Goal: Task Accomplishment & Management: Manage account settings

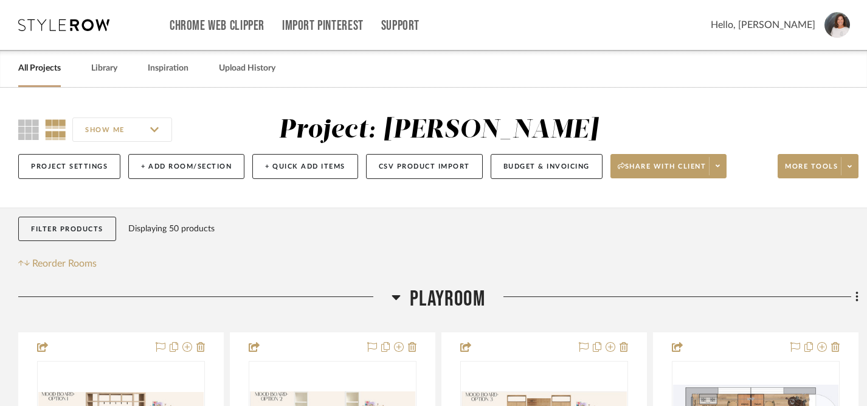
click at [46, 65] on link "All Projects" at bounding box center [39, 68] width 43 height 16
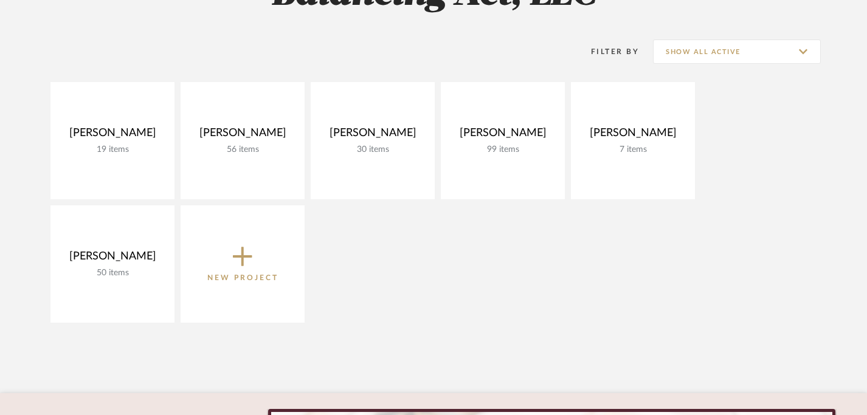
scroll to position [227, 0]
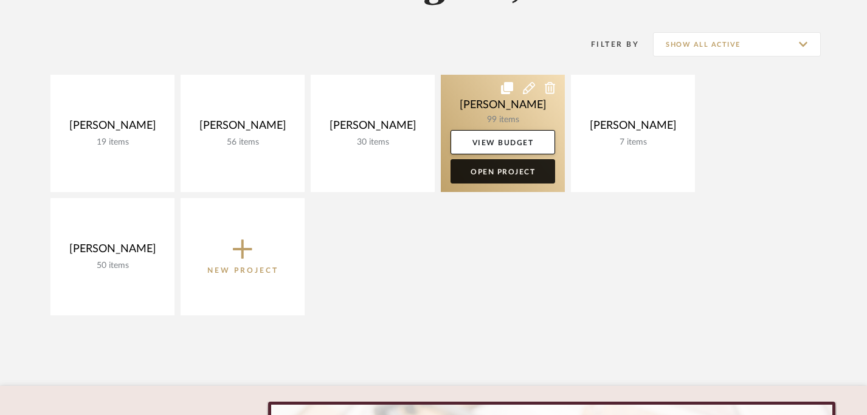
click at [503, 177] on link "Open Project" at bounding box center [503, 171] width 105 height 24
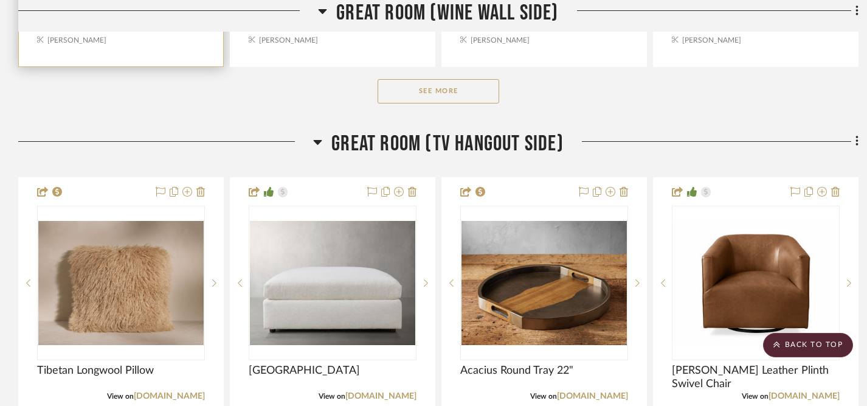
scroll to position [2090, 0]
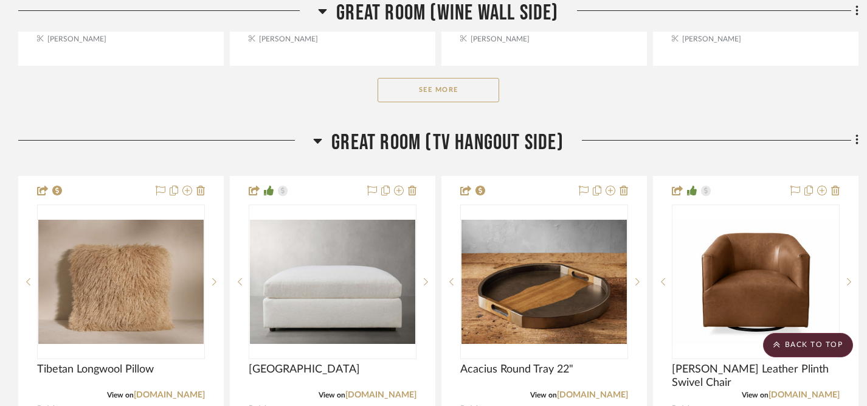
click at [431, 86] on button "See More" at bounding box center [439, 90] width 122 height 24
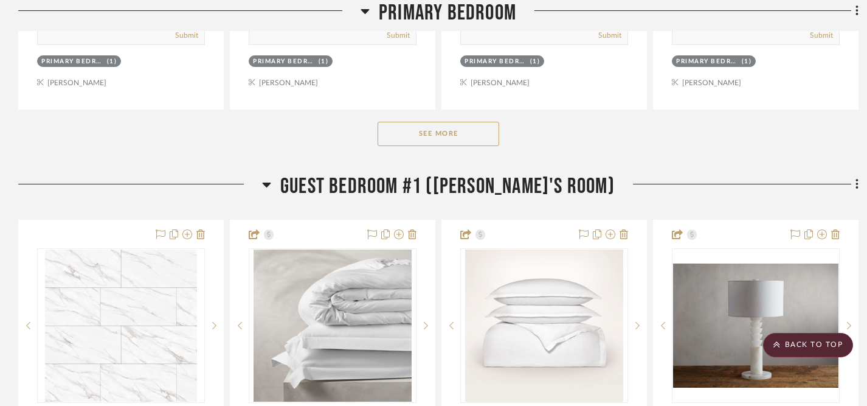
scroll to position [3878, 0]
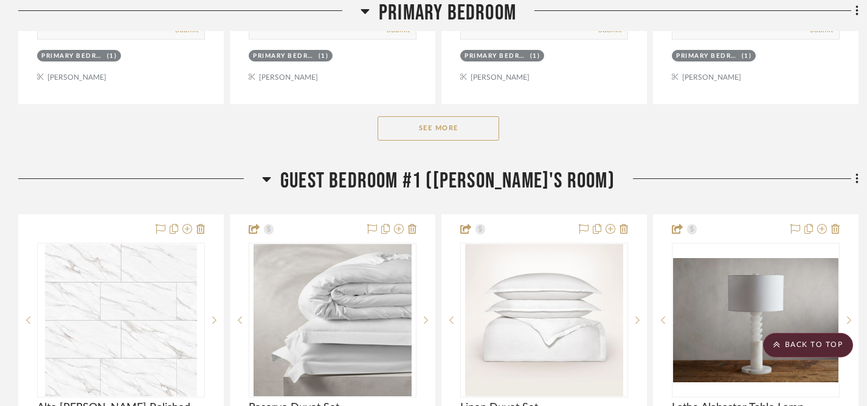
click at [437, 119] on button "See More" at bounding box center [439, 128] width 122 height 24
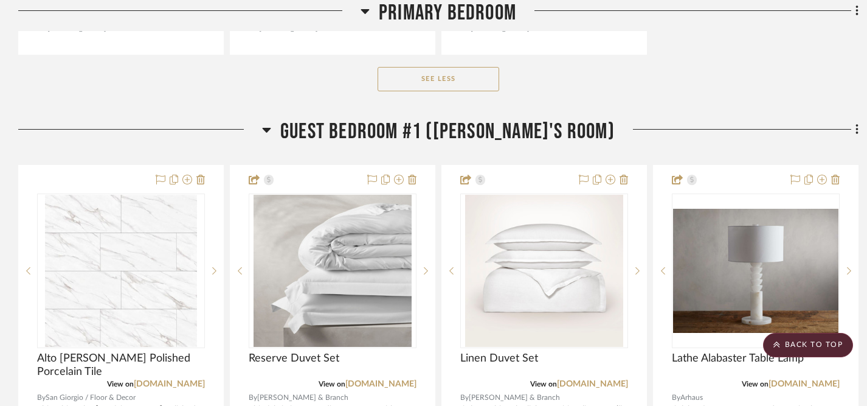
scroll to position [5005, 0]
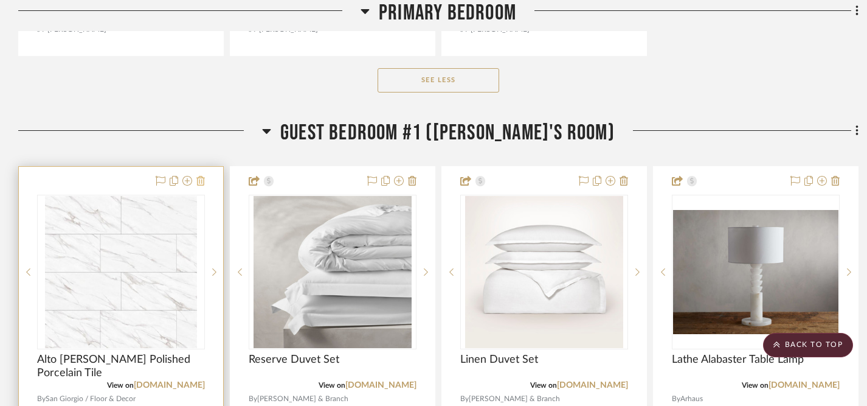
click at [200, 176] on icon at bounding box center [200, 181] width 9 height 10
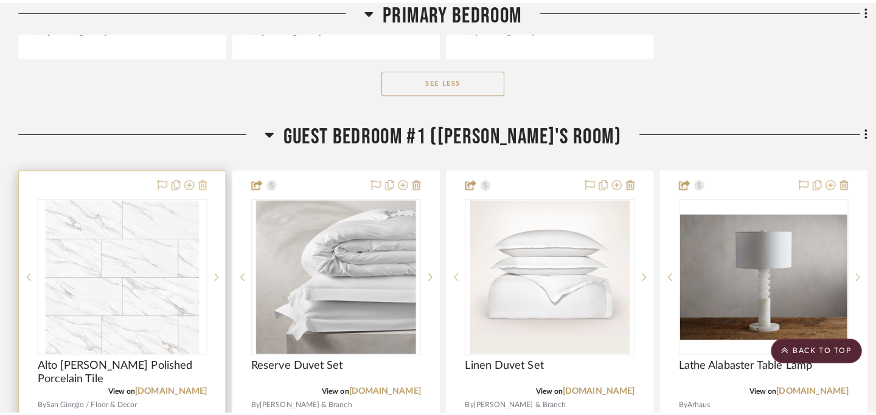
scroll to position [0, 0]
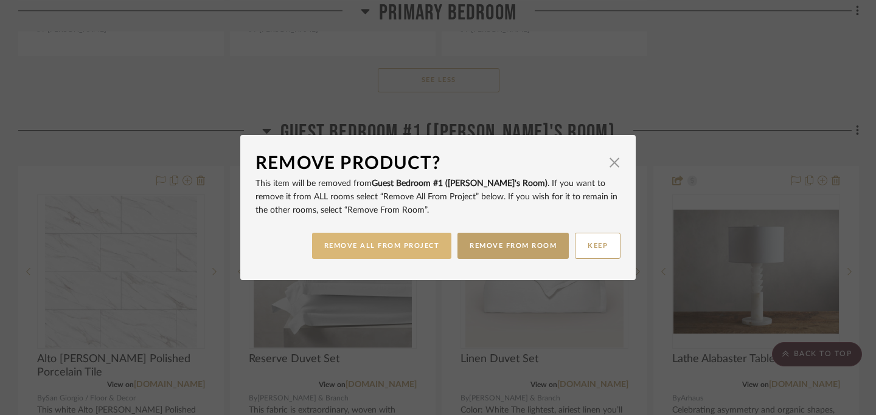
click at [387, 246] on button "REMOVE ALL FROM PROJECT" at bounding box center [382, 246] width 140 height 26
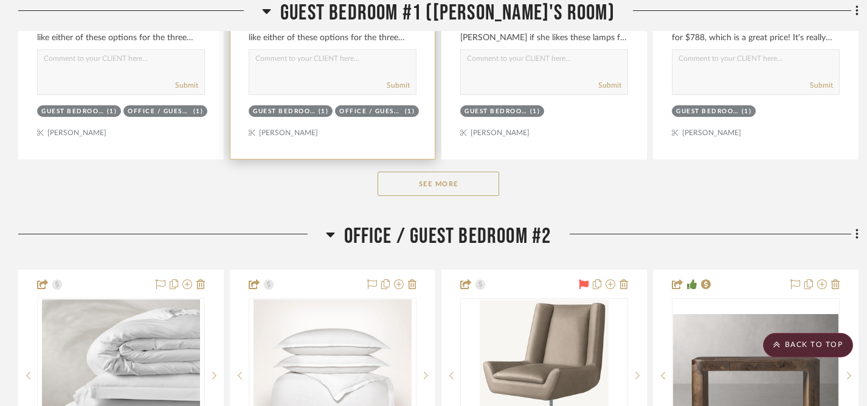
scroll to position [5558, 0]
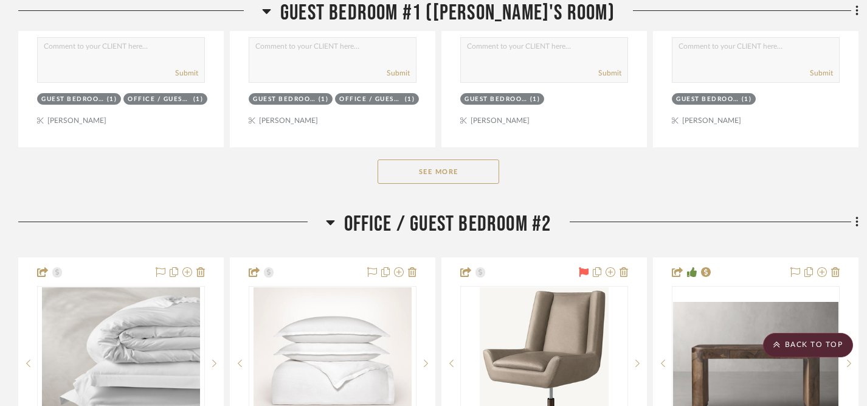
click at [429, 173] on button "See More" at bounding box center [439, 171] width 122 height 24
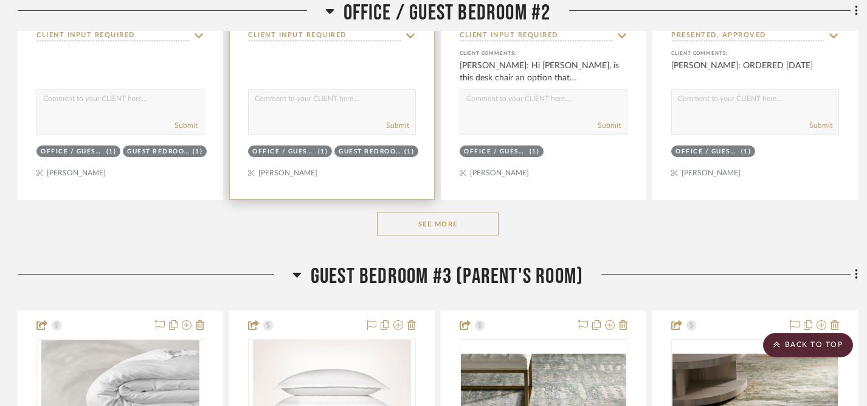
scroll to position [7234, 1]
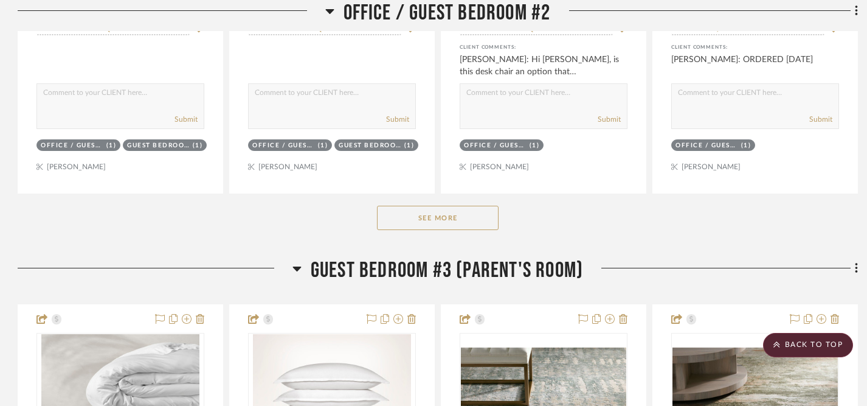
click at [433, 214] on button "See More" at bounding box center [438, 218] width 122 height 24
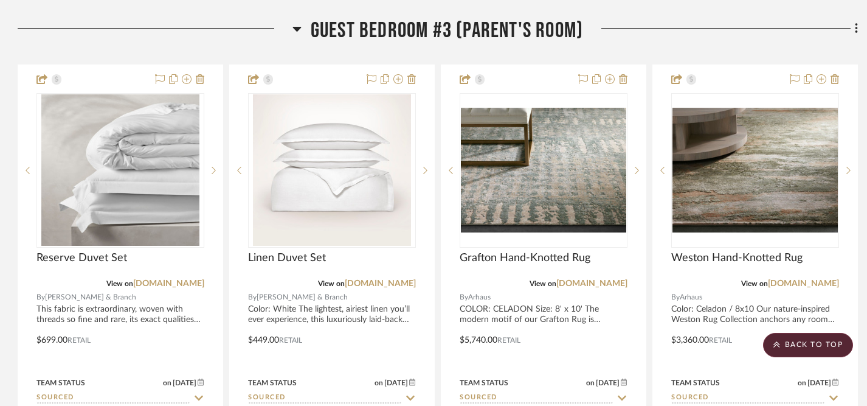
scroll to position [8552, 1]
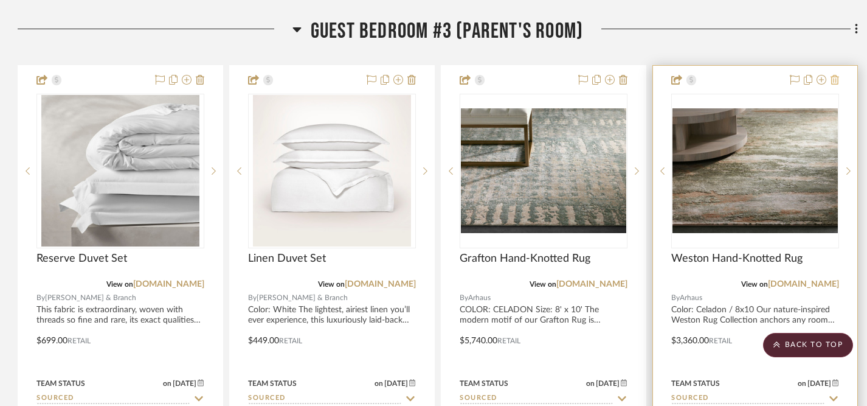
click at [836, 75] on icon at bounding box center [835, 80] width 9 height 10
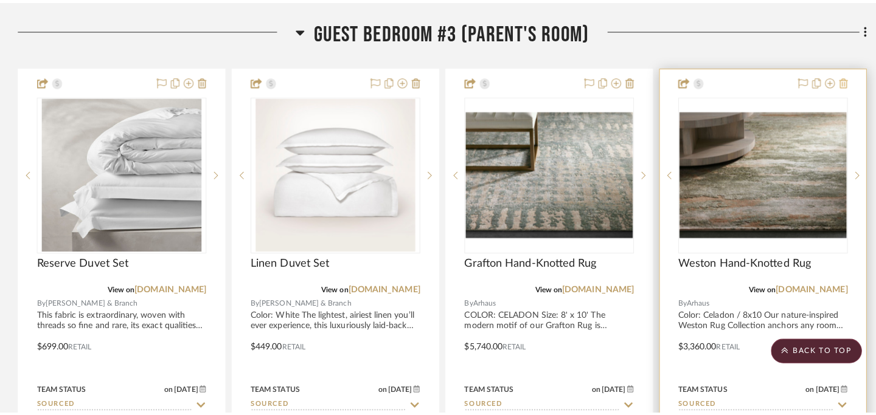
scroll to position [0, 0]
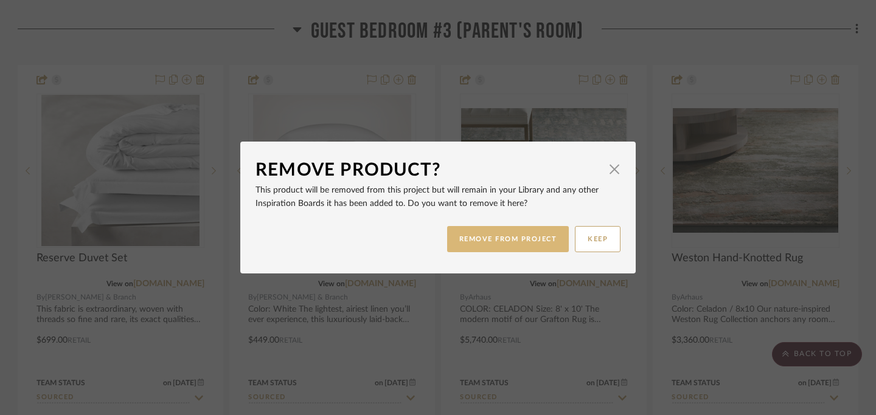
click at [530, 239] on button "REMOVE FROM PROJECT" at bounding box center [508, 239] width 122 height 26
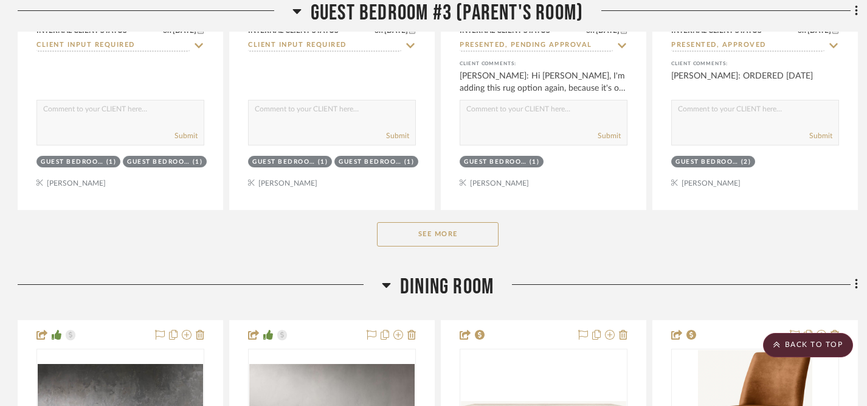
scroll to position [8943, 1]
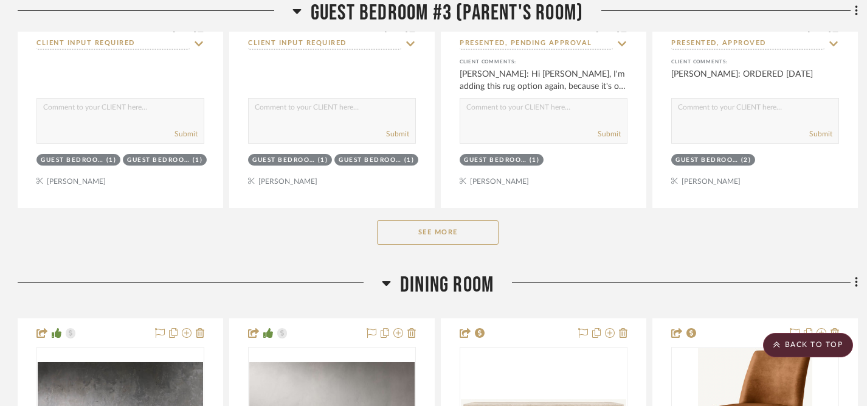
click at [453, 224] on button "See More" at bounding box center [438, 232] width 122 height 24
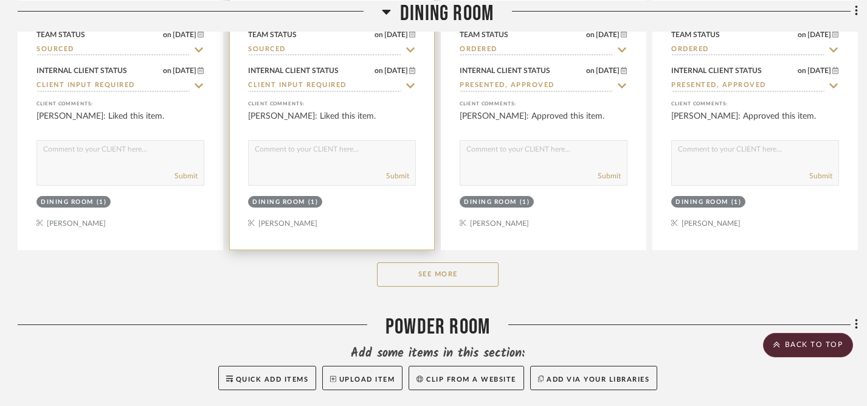
scroll to position [10626, 1]
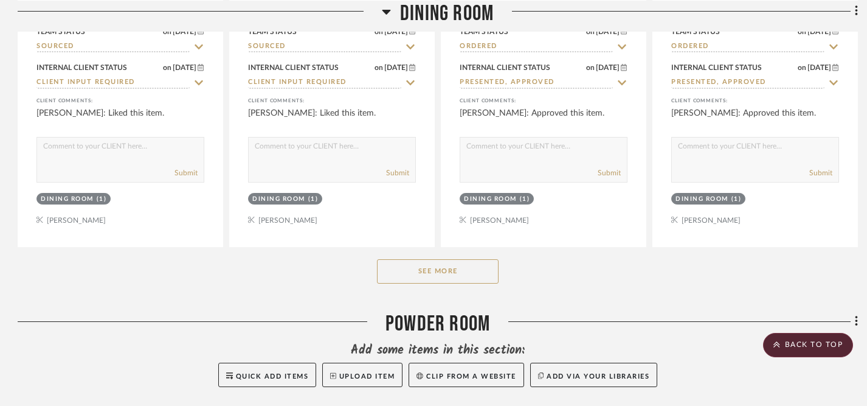
click at [454, 266] on button "See More" at bounding box center [438, 271] width 122 height 24
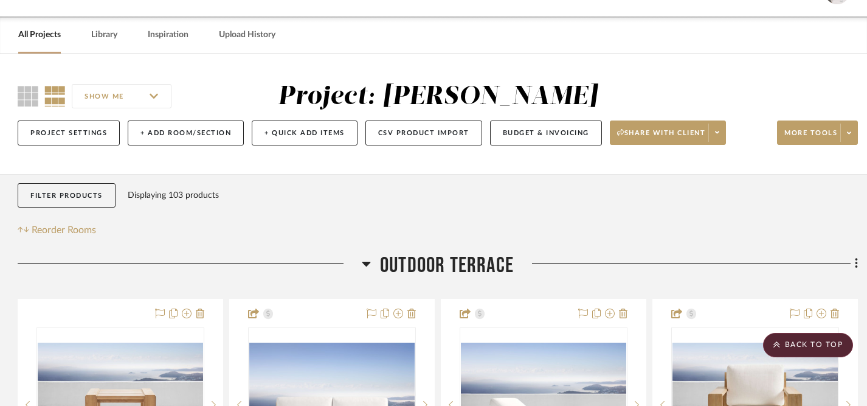
scroll to position [0, 1]
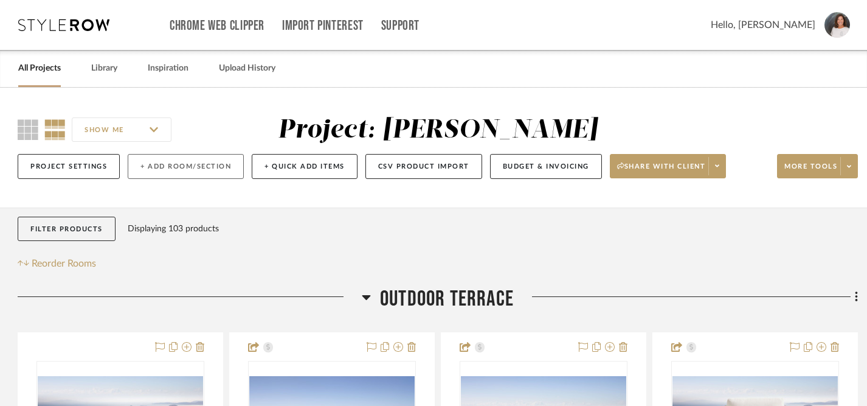
click at [201, 164] on button "+ Add Room/Section" at bounding box center [186, 166] width 116 height 25
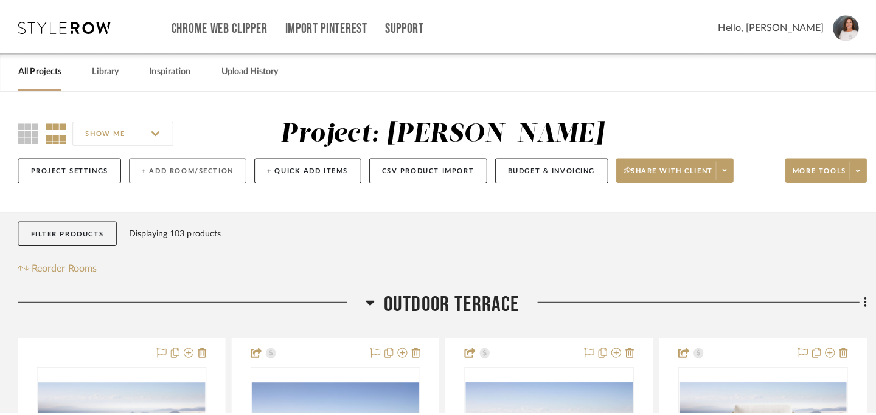
scroll to position [0, 0]
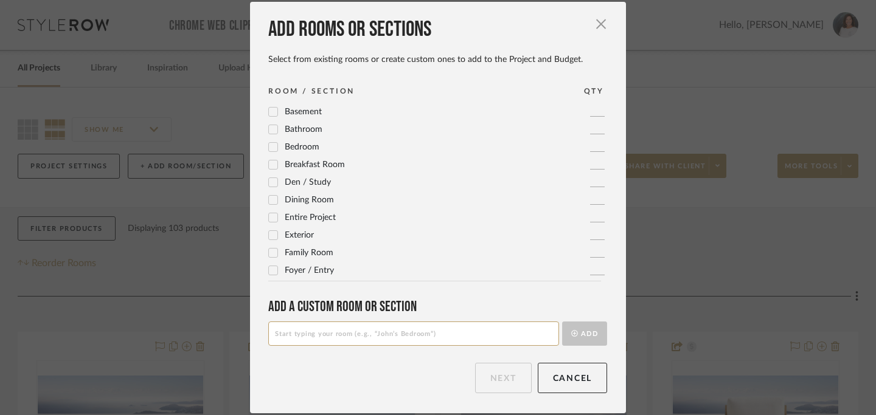
click at [293, 338] on input at bounding box center [413, 334] width 291 height 24
type input "Primary Closet"
click at [579, 333] on button "Add" at bounding box center [584, 334] width 45 height 24
click at [491, 382] on button "Next" at bounding box center [503, 378] width 57 height 30
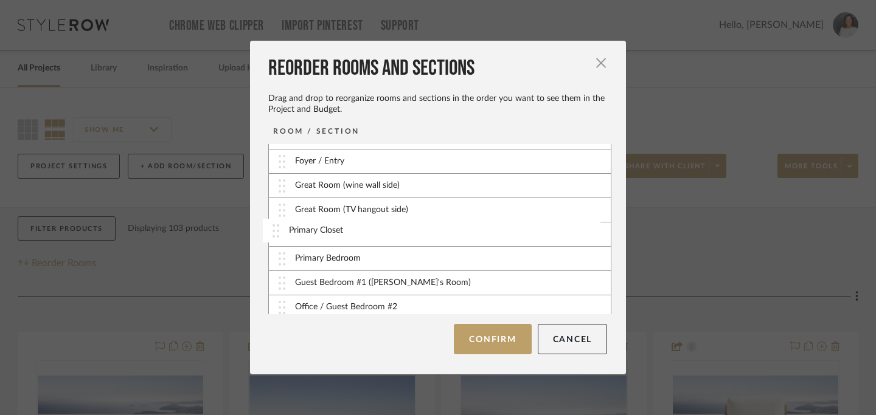
scroll to position [13, 0]
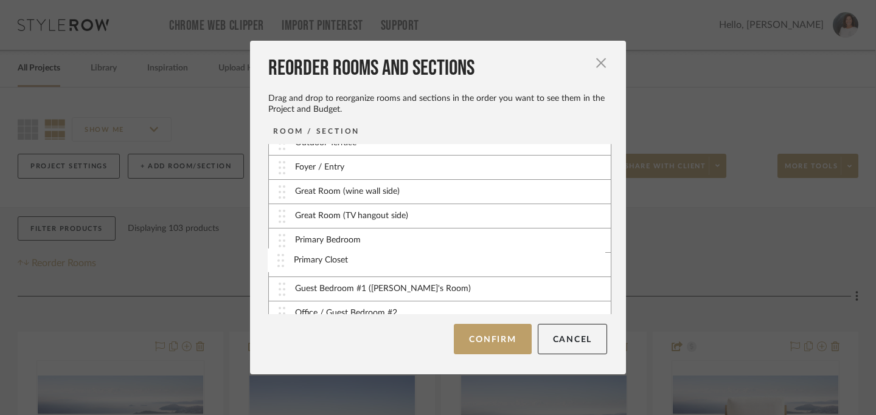
drag, startPoint x: 277, startPoint y: 304, endPoint x: 280, endPoint y: 262, distance: 41.5
click at [495, 346] on button "Confirm" at bounding box center [492, 339] width 77 height 30
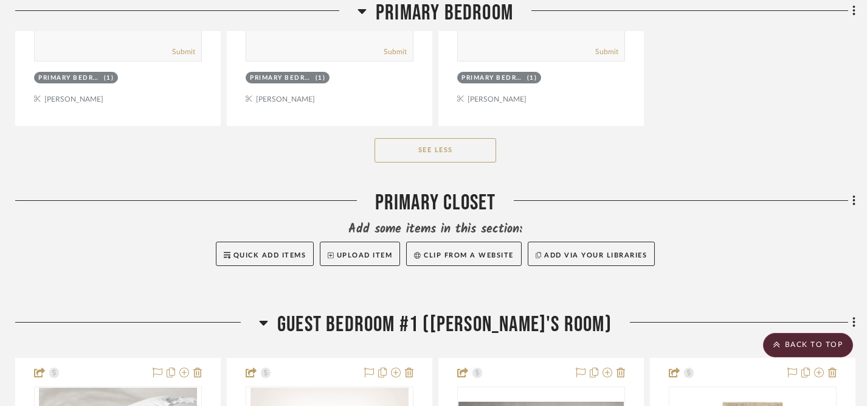
scroll to position [4938, 3]
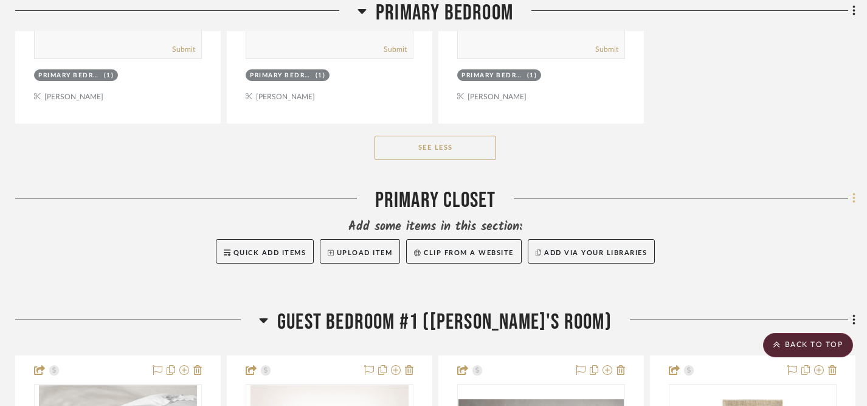
click at [853, 198] on icon at bounding box center [855, 198] width 4 height 13
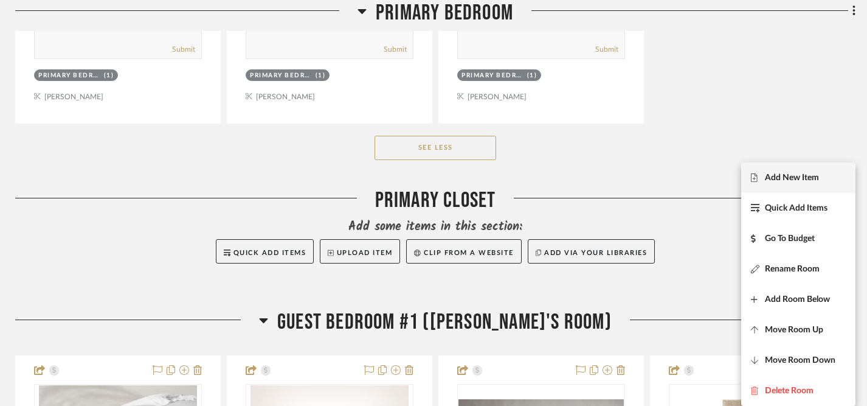
click at [775, 177] on span "Add New Item" at bounding box center [792, 178] width 54 height 10
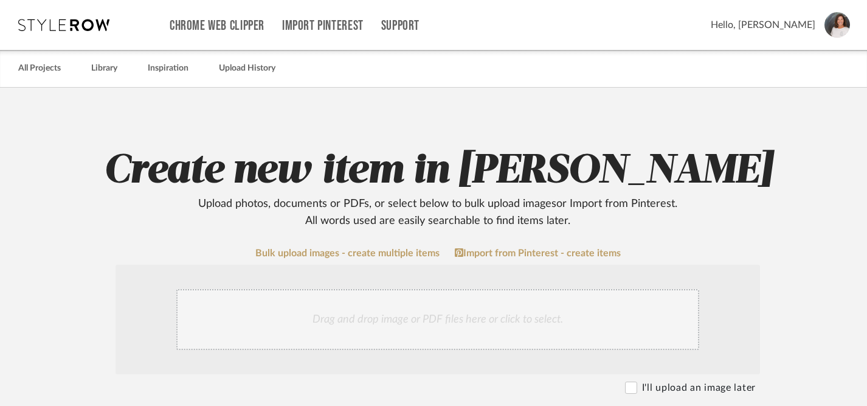
click at [486, 317] on div "Drag and drop image or PDF files here or click to select." at bounding box center [437, 319] width 523 height 61
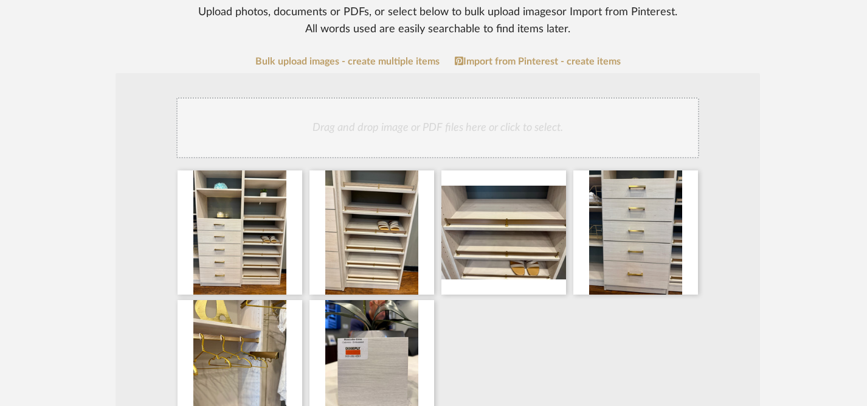
scroll to position [200, 0]
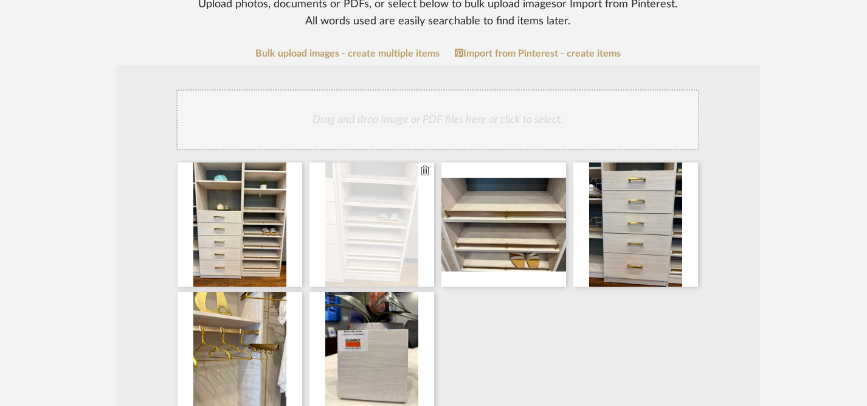
click at [426, 175] on icon at bounding box center [425, 170] width 9 height 10
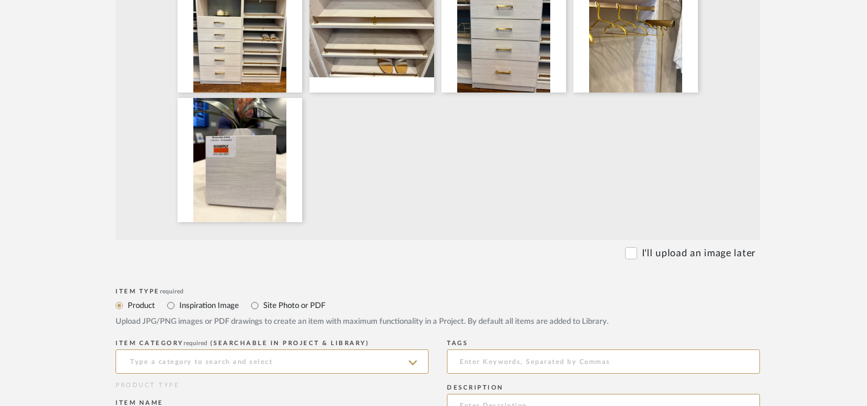
scroll to position [396, 0]
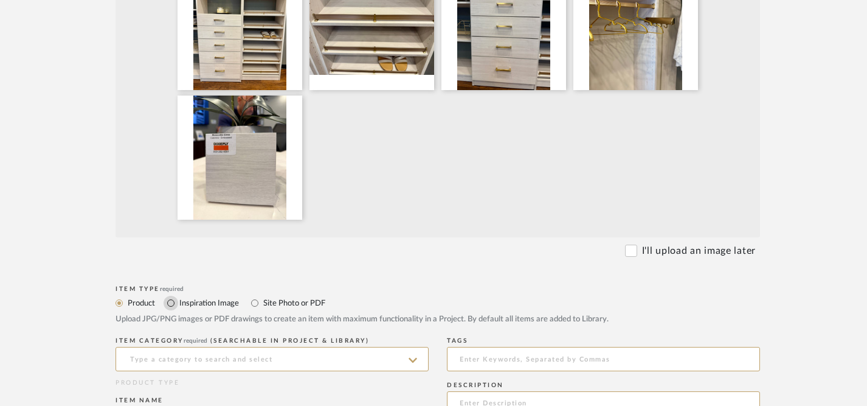
click at [170, 303] on input "Inspiration Image" at bounding box center [171, 303] width 15 height 15
radio input "true"
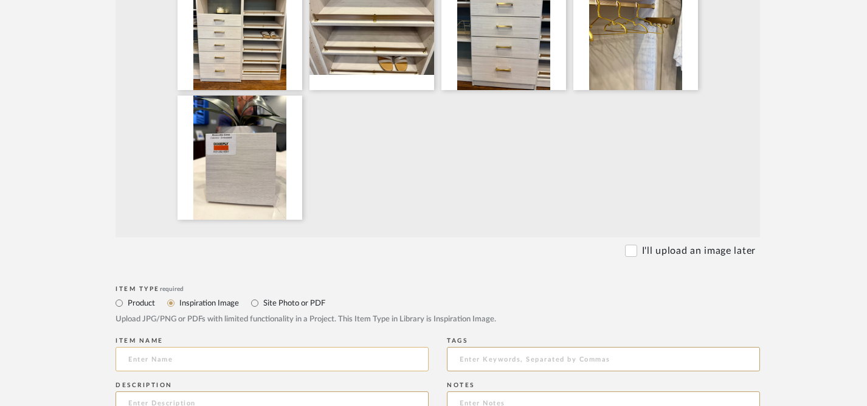
click at [202, 358] on input at bounding box center [272, 359] width 313 height 24
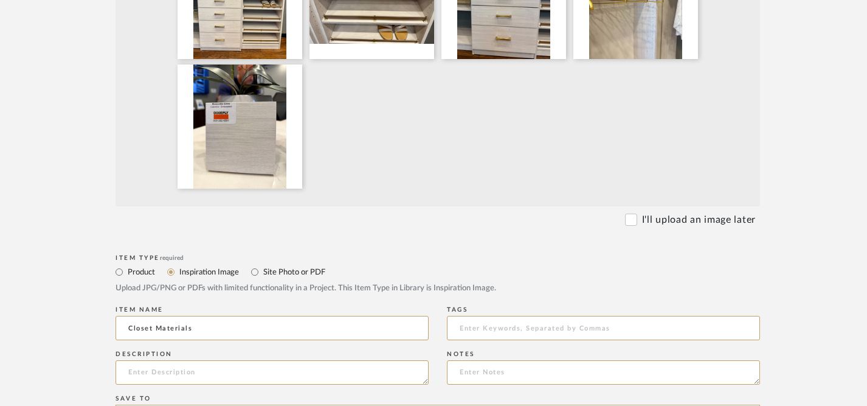
scroll to position [428, 0]
drag, startPoint x: 203, startPoint y: 324, endPoint x: 92, endPoint y: 316, distance: 111.6
click at [92, 316] on form "Bulk upload images - create multiple items Import from Pinterest - create items…" at bounding box center [437, 281] width 775 height 922
type input "c"
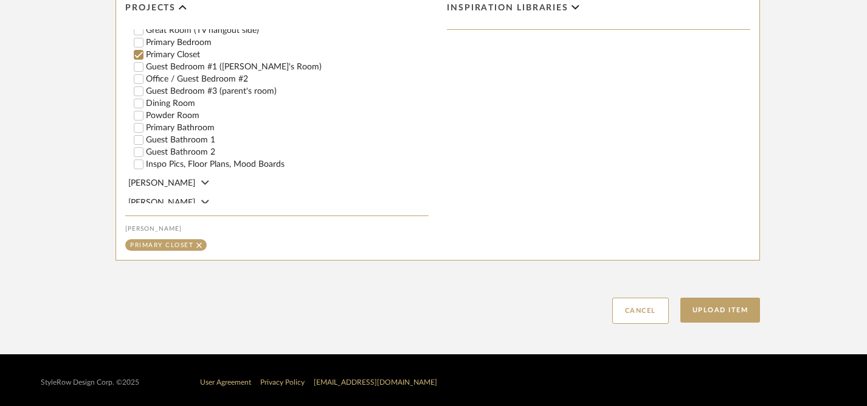
scroll to position [850, 0]
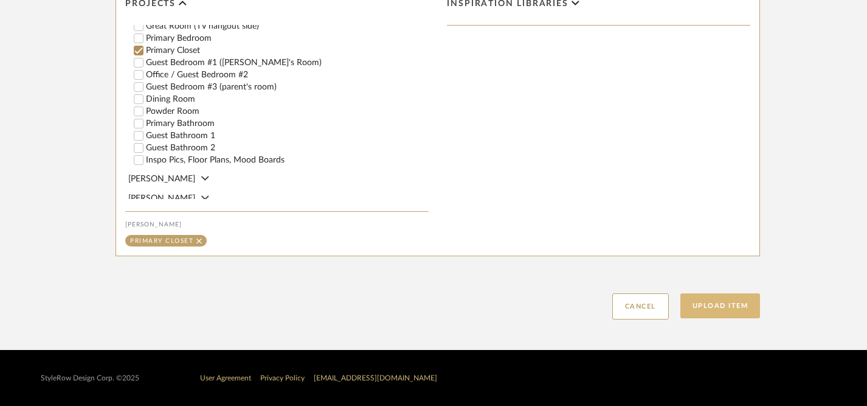
type input "Closet Materials"
click at [726, 306] on button "Upload Item" at bounding box center [721, 305] width 80 height 25
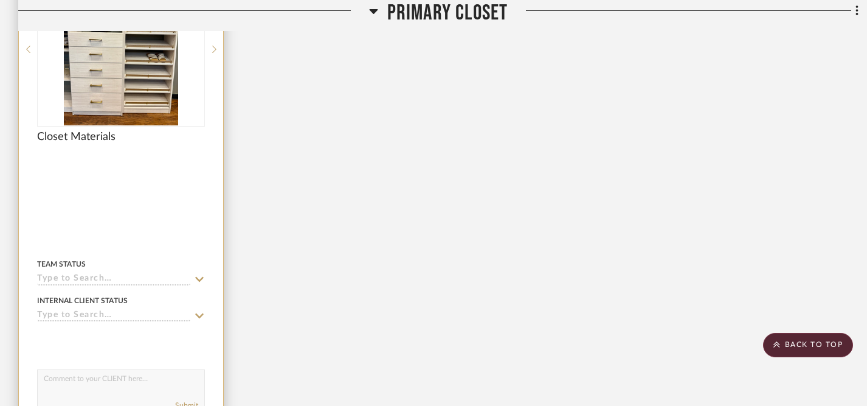
scroll to position [3611, 0]
click at [200, 312] on icon at bounding box center [199, 314] width 9 height 5
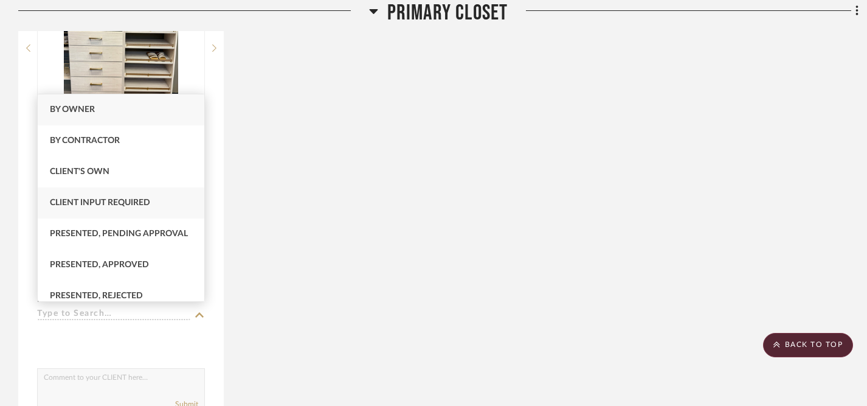
click at [102, 196] on div "Client Input Required" at bounding box center [121, 202] width 167 height 31
type input "[DATE]"
type input "Client Input Required"
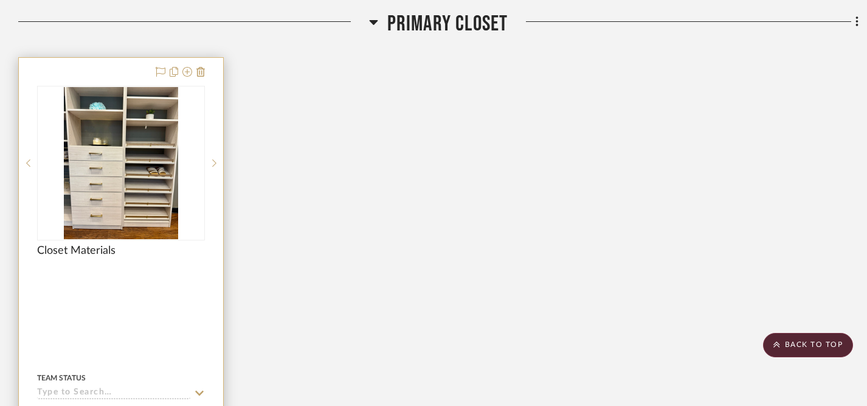
scroll to position [3494, 0]
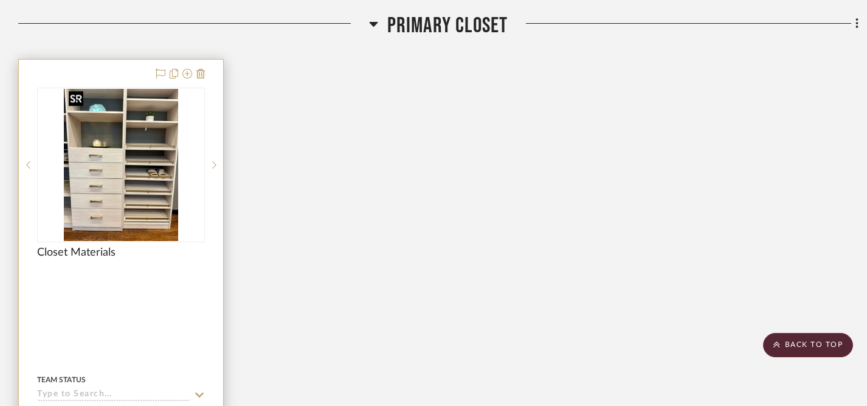
click at [147, 156] on img "0" at bounding box center [121, 165] width 114 height 152
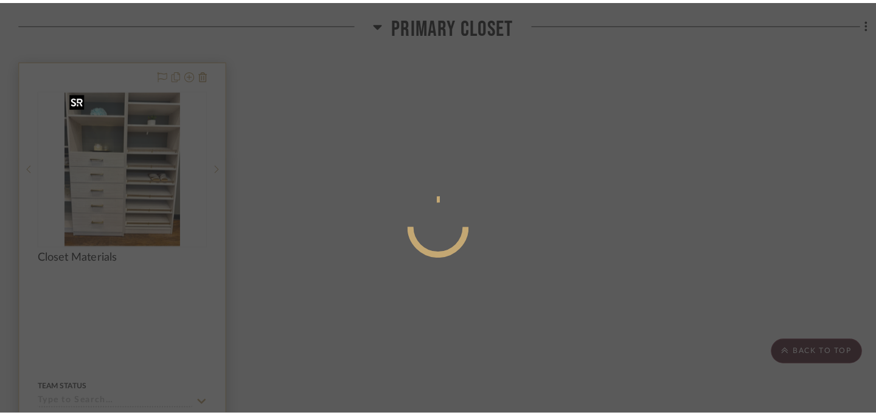
scroll to position [0, 0]
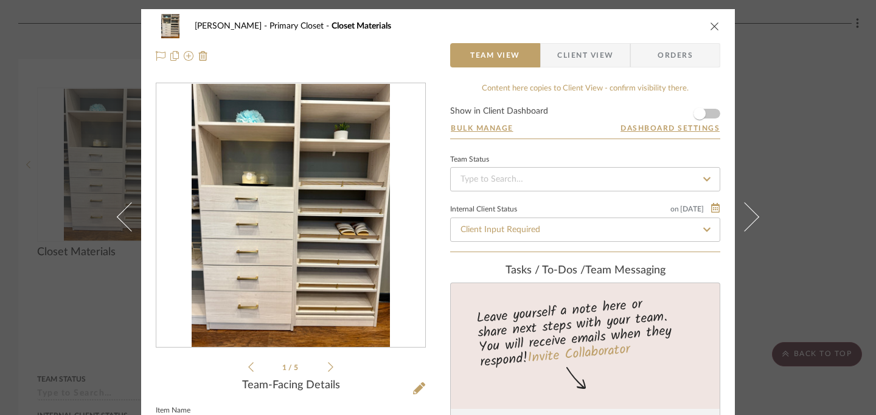
click at [328, 365] on icon at bounding box center [330, 367] width 5 height 11
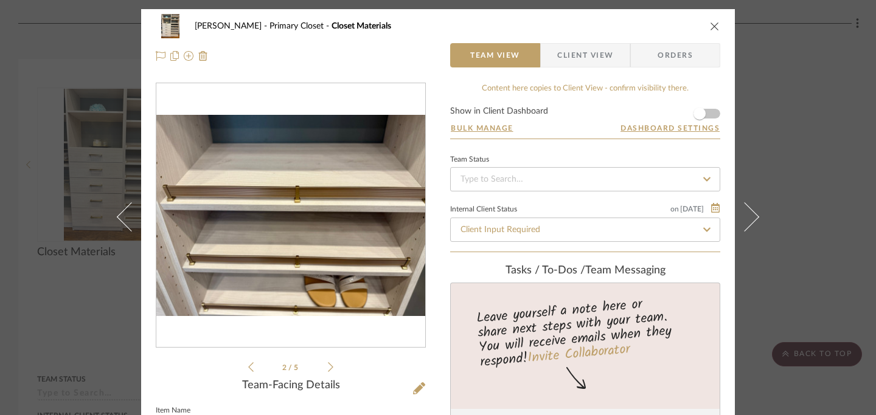
click at [328, 365] on icon at bounding box center [330, 367] width 5 height 11
